Goal: Transaction & Acquisition: Book appointment/travel/reservation

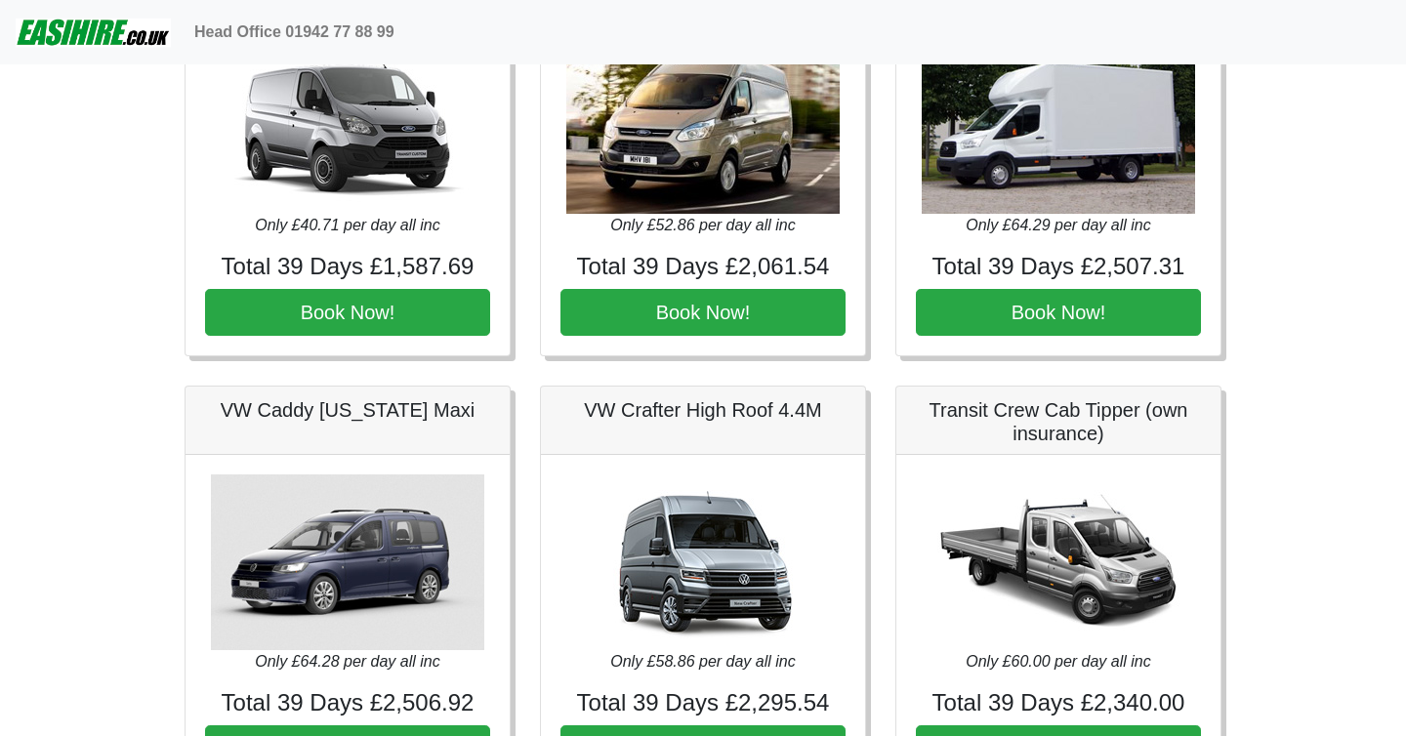
scroll to position [1072, 0]
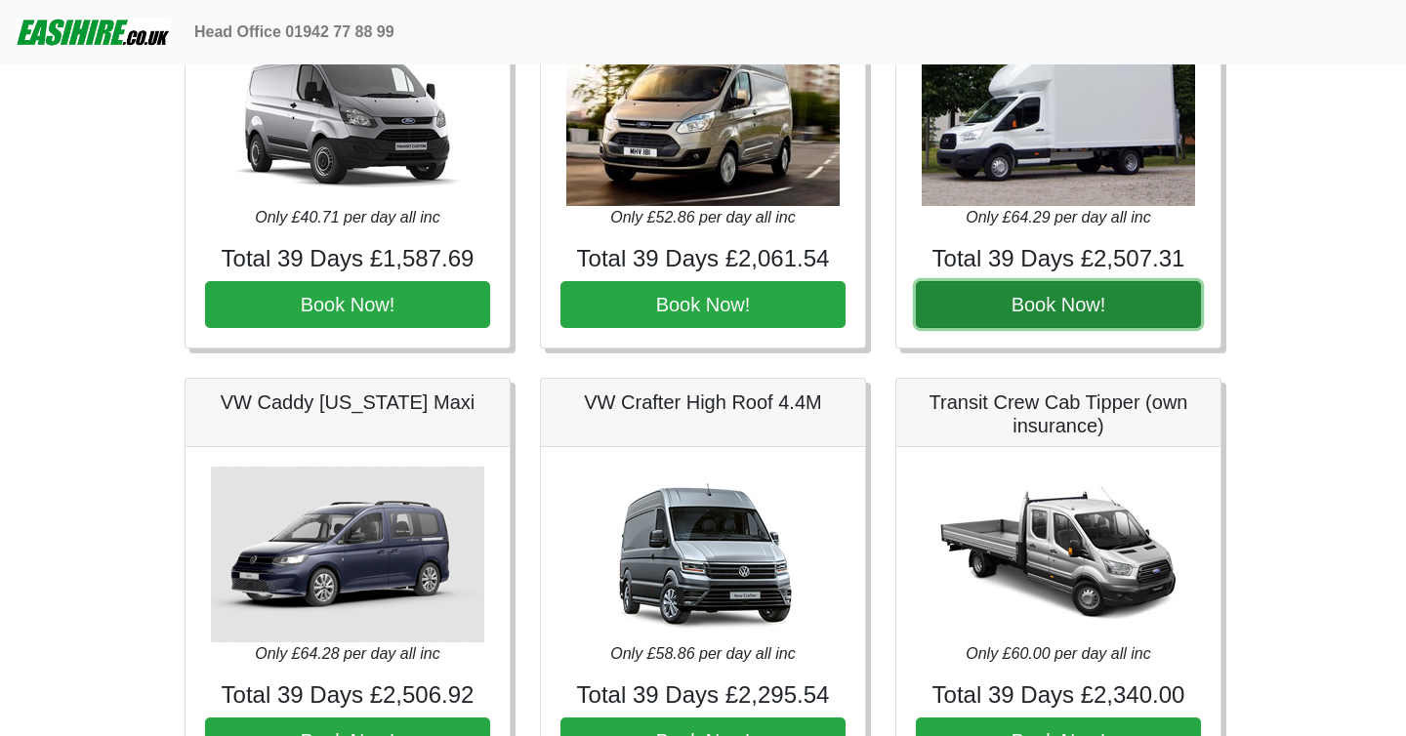
click at [1075, 307] on button "Book Now!" at bounding box center [1058, 304] width 285 height 47
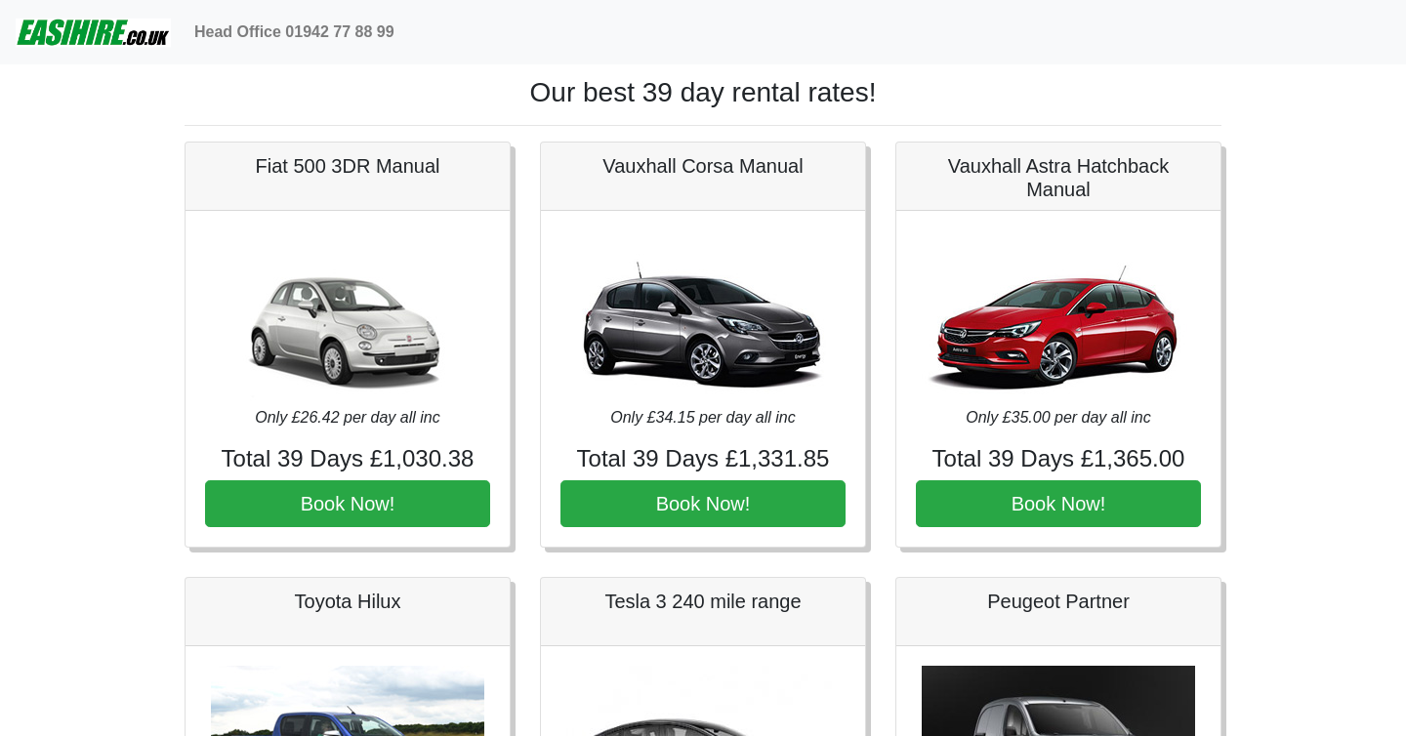
click at [104, 31] on img at bounding box center [93, 32] width 155 height 39
click at [142, 36] on img at bounding box center [93, 32] width 155 height 39
click at [81, 41] on img at bounding box center [93, 32] width 155 height 39
